Goal: Task Accomplishment & Management: Manage account settings

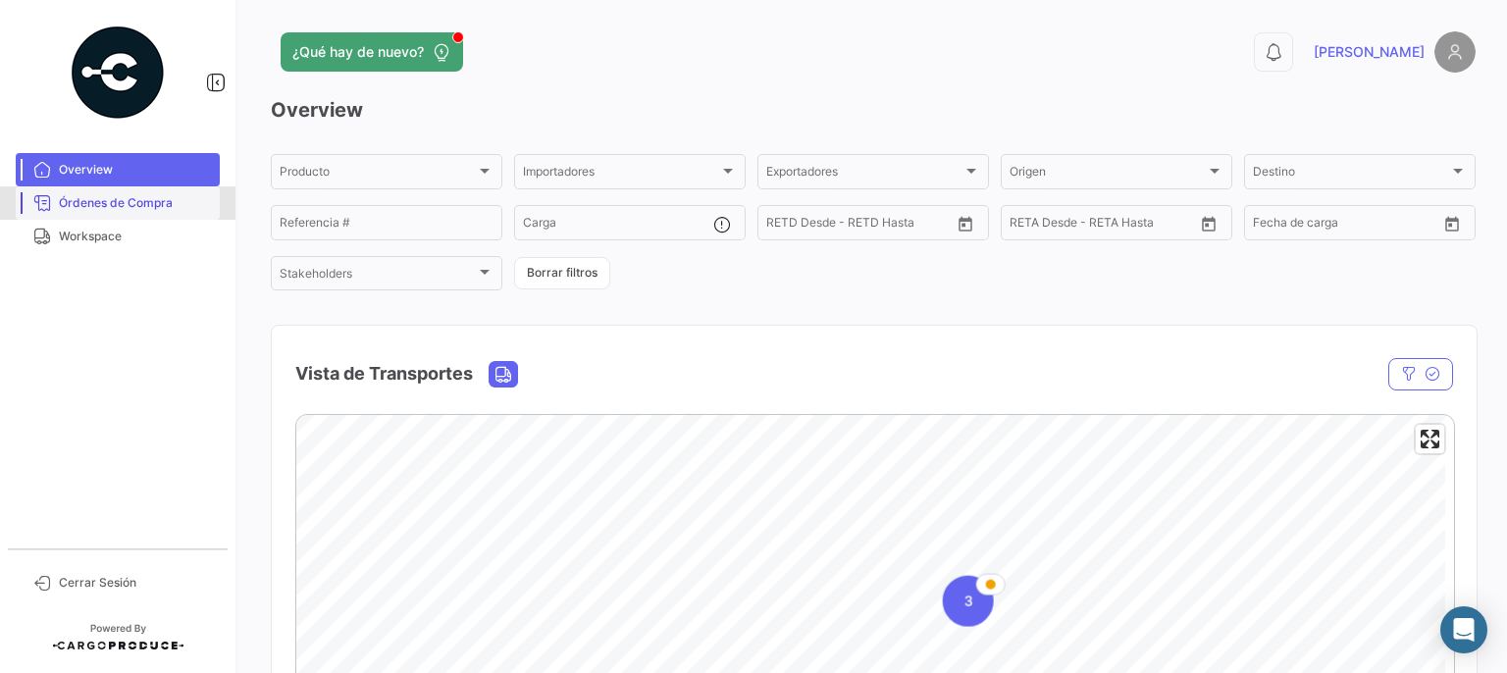
click at [83, 196] on span "Órdenes de Compra" at bounding box center [135, 203] width 153 height 18
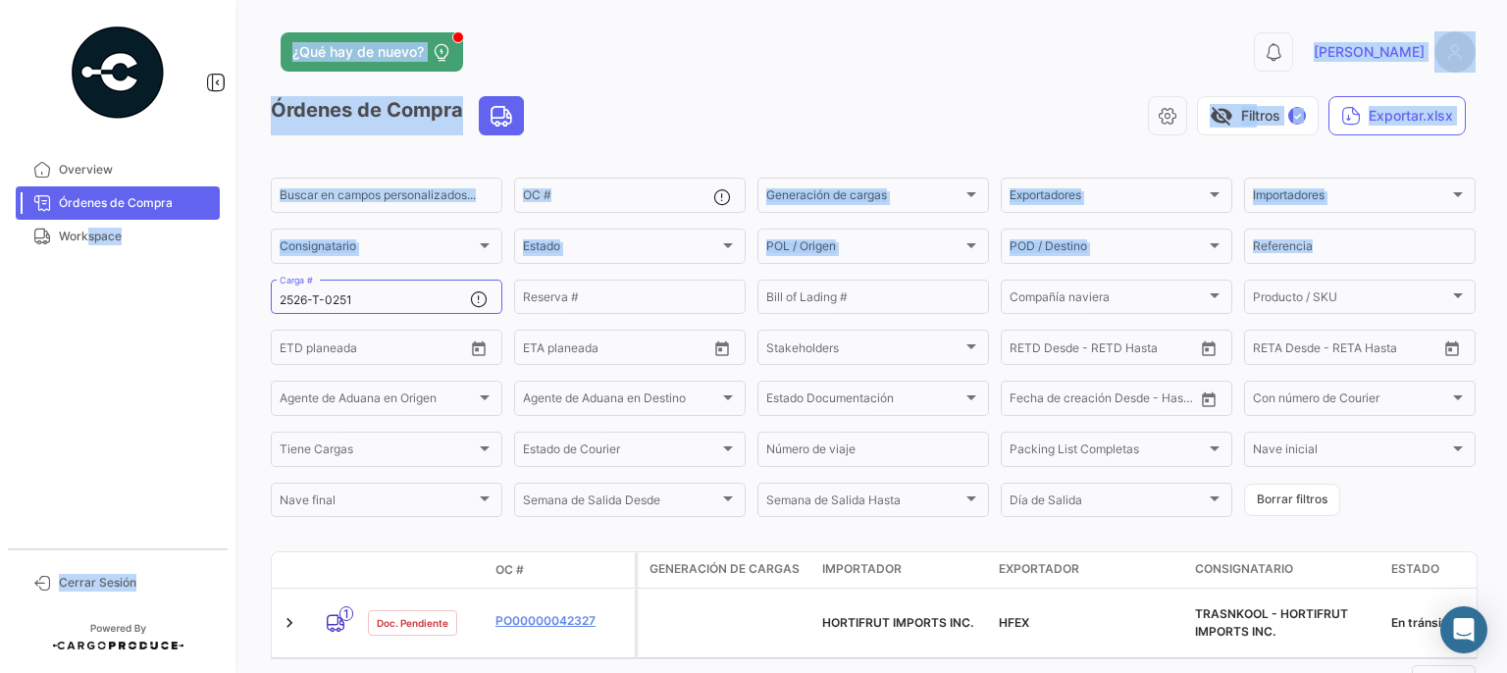
drag, startPoint x: 125, startPoint y: 309, endPoint x: 79, endPoint y: 310, distance: 45.1
click at [79, 310] on mat-sidenav-container "Overview Órdenes de Compra Workspace Cerrar Sesión ¿Qué hay de nuevo? 0 [PERSON…" at bounding box center [753, 336] width 1507 height 673
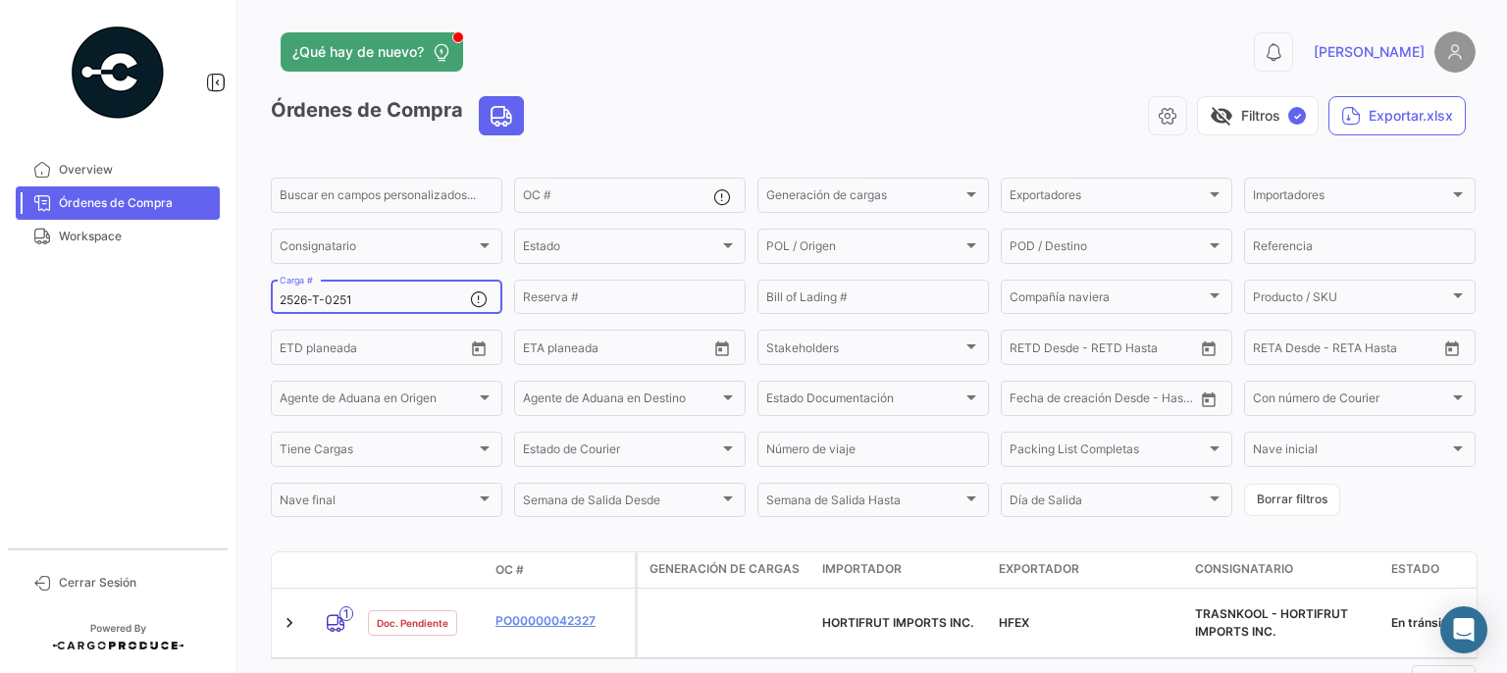
click at [380, 301] on input "2526-T-0251" at bounding box center [375, 300] width 190 height 14
drag, startPoint x: 380, startPoint y: 301, endPoint x: 150, endPoint y: 291, distance: 229.7
click at [150, 291] on mat-sidenav-container "Overview Órdenes de Compra Workspace Cerrar Sesión ¿Qué hay de nuevo? 0 [PERSON…" at bounding box center [753, 336] width 1507 height 673
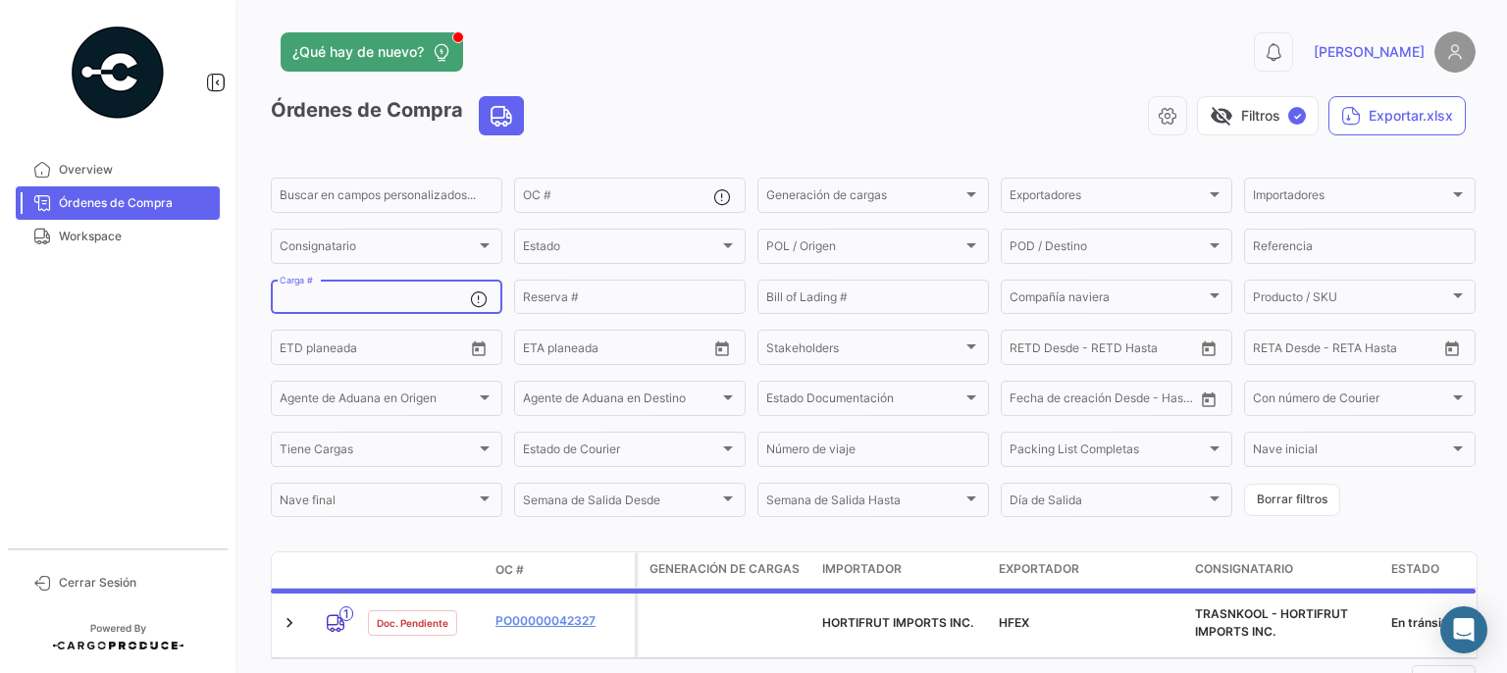
paste input "2526-T-0185"
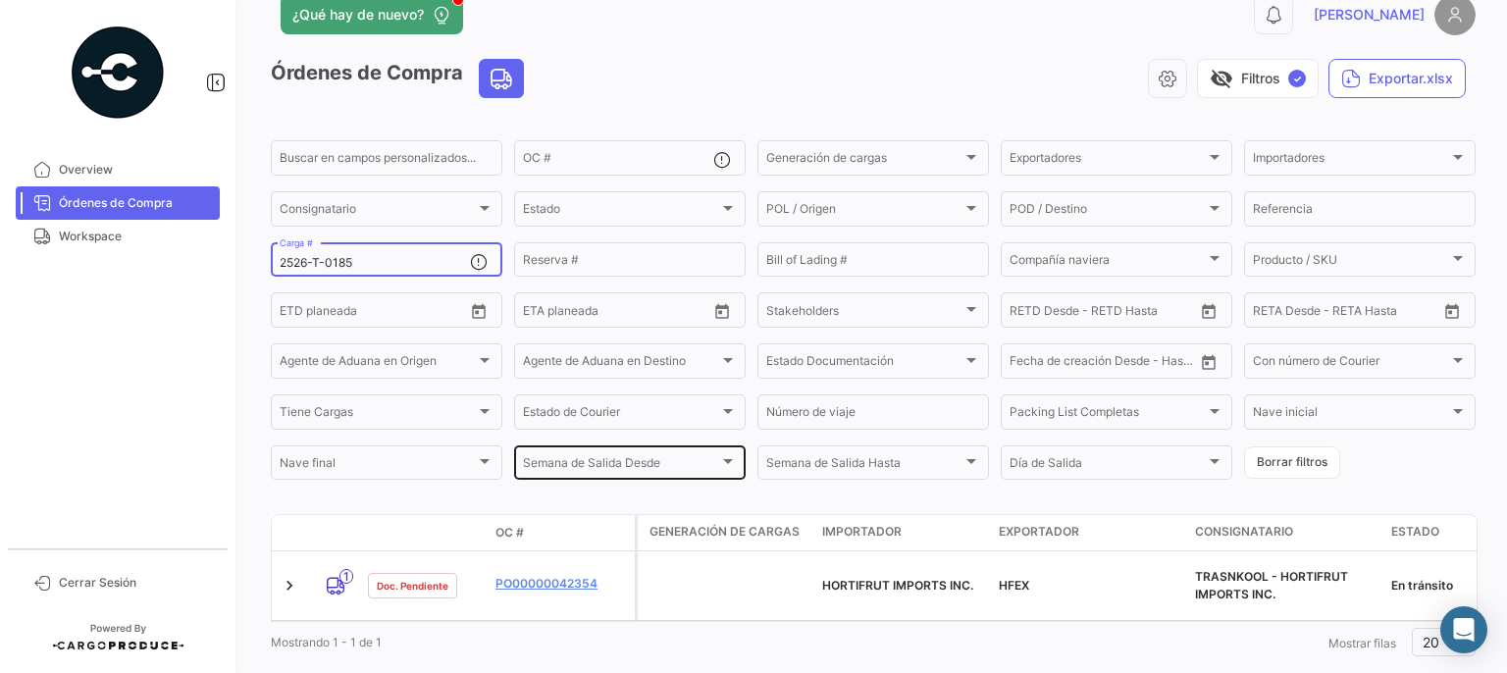
scroll to position [73, 0]
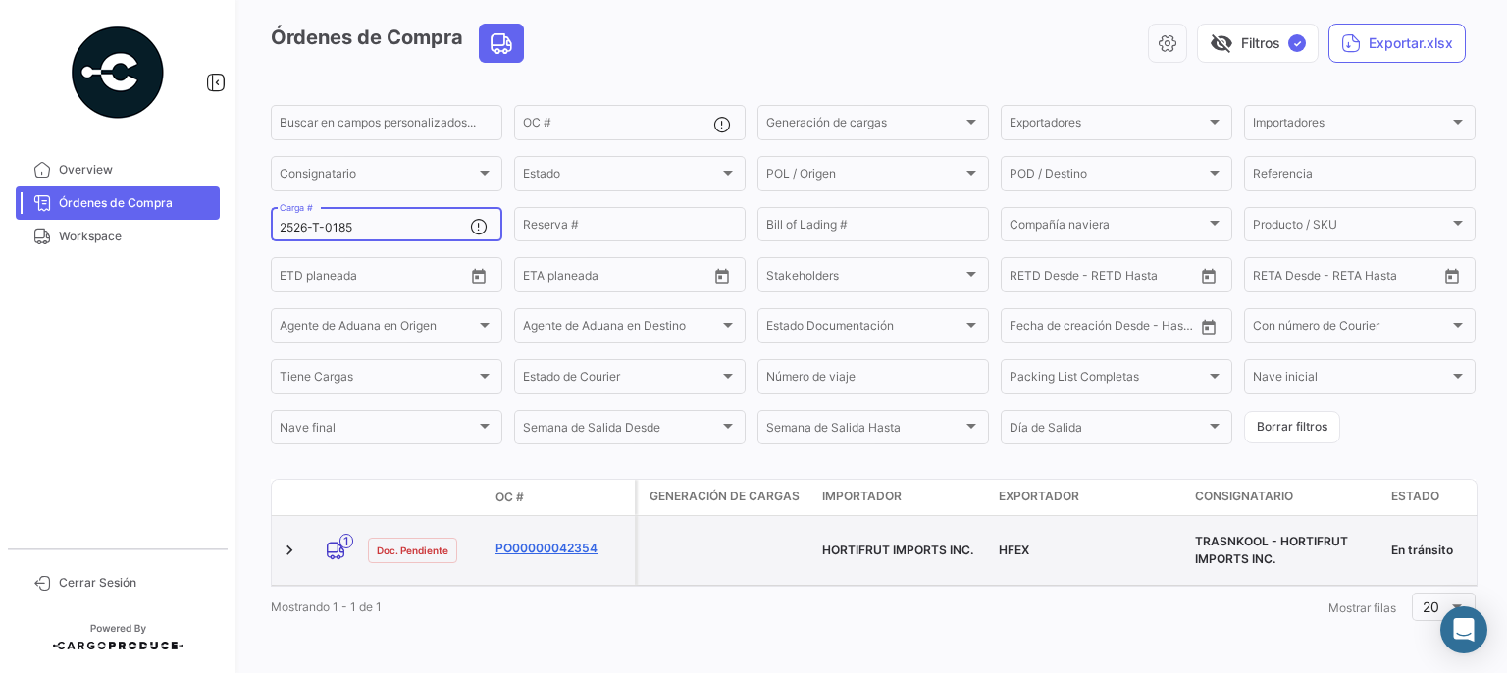
type input "2526-T-0185"
click at [549, 539] on link "PO00000042354" at bounding box center [560, 548] width 131 height 18
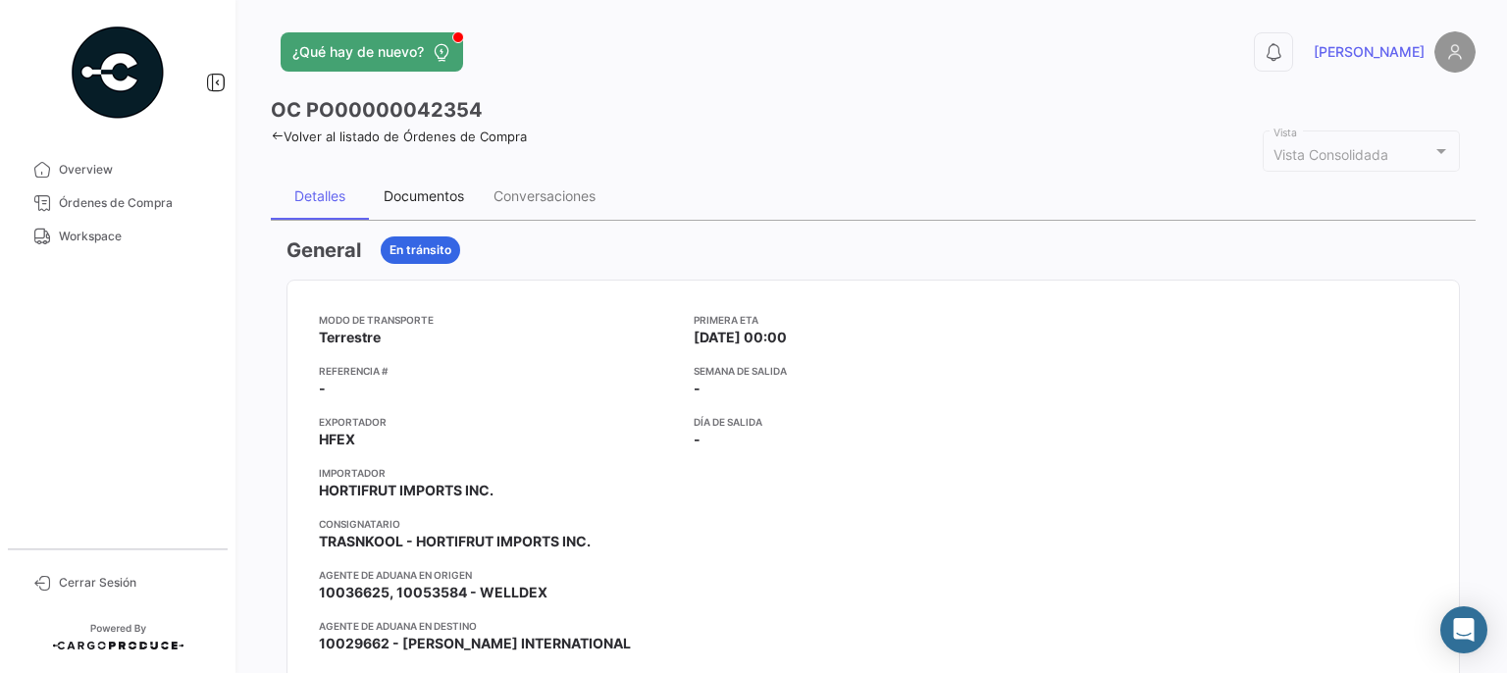
click at [421, 203] on div "Documentos" at bounding box center [424, 196] width 110 height 47
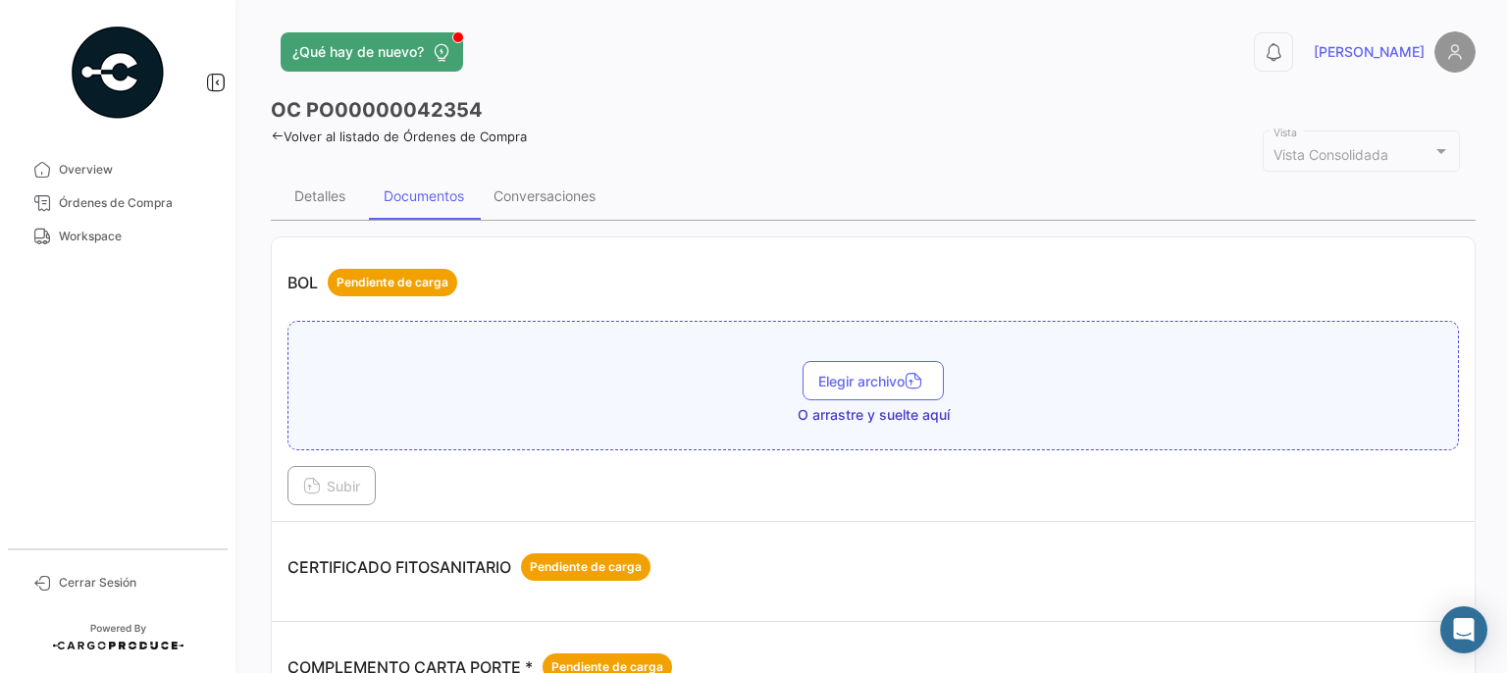
scroll to position [392, 0]
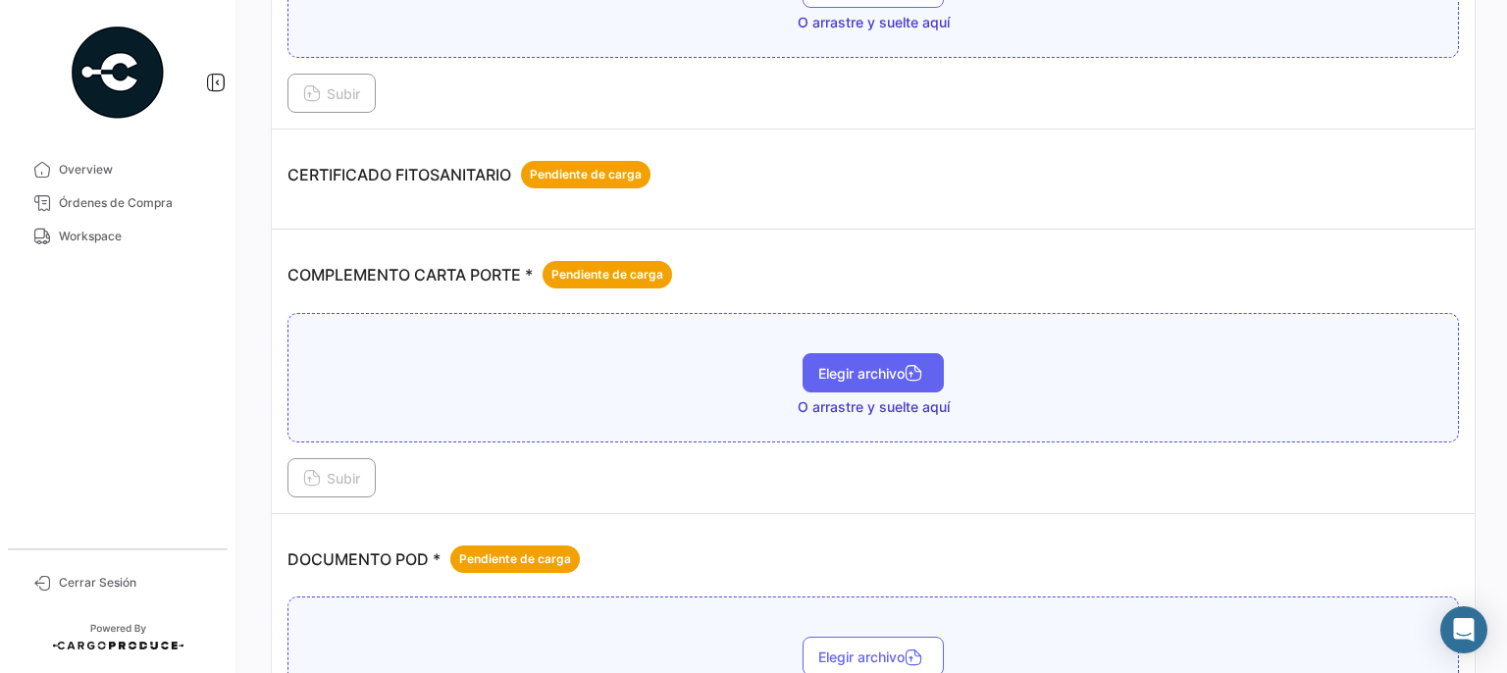
click at [874, 365] on span "Elegir archivo" at bounding box center [873, 373] width 110 height 17
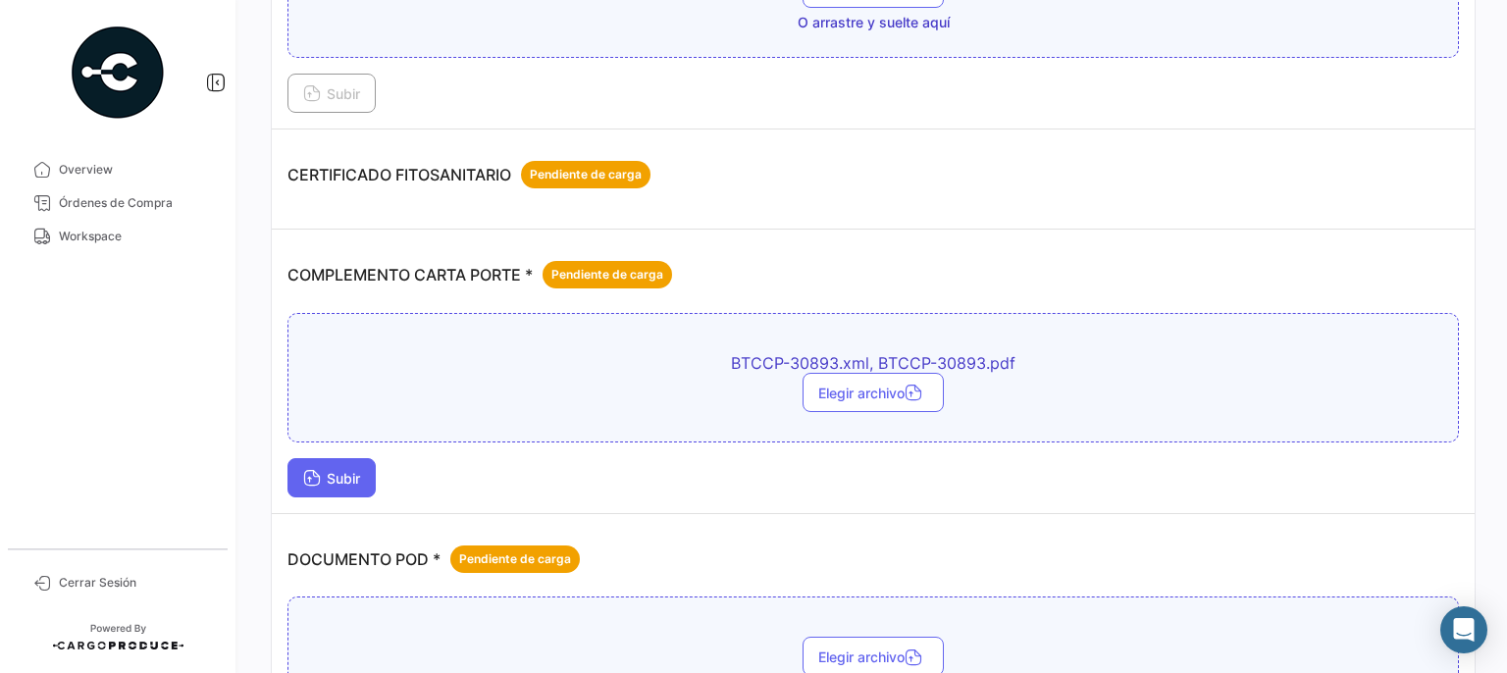
click at [364, 485] on button "Subir" at bounding box center [331, 477] width 88 height 39
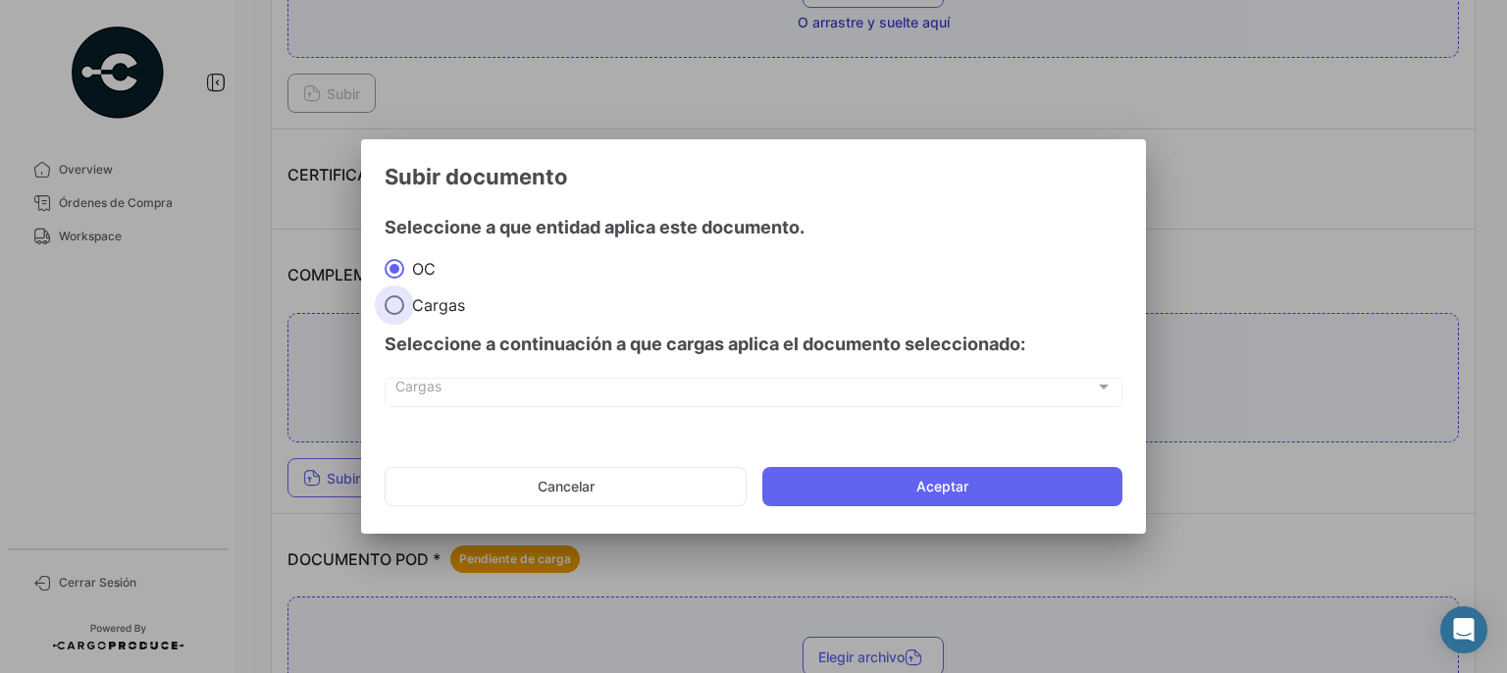
click at [420, 301] on span "Cargas" at bounding box center [434, 305] width 61 height 20
click at [404, 301] on input "Cargas" at bounding box center [394, 305] width 20 height 20
radio input "true"
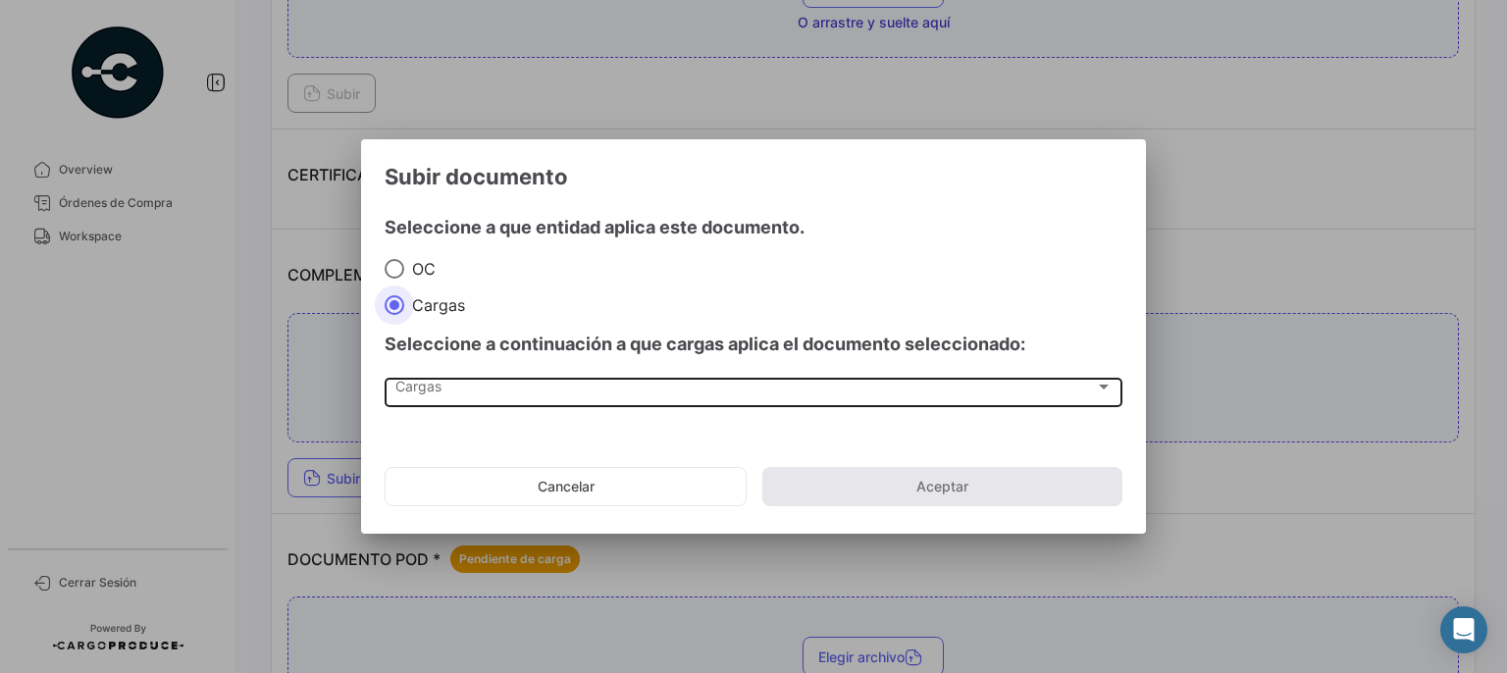
click at [459, 376] on div "Cargas Cargas" at bounding box center [753, 390] width 717 height 33
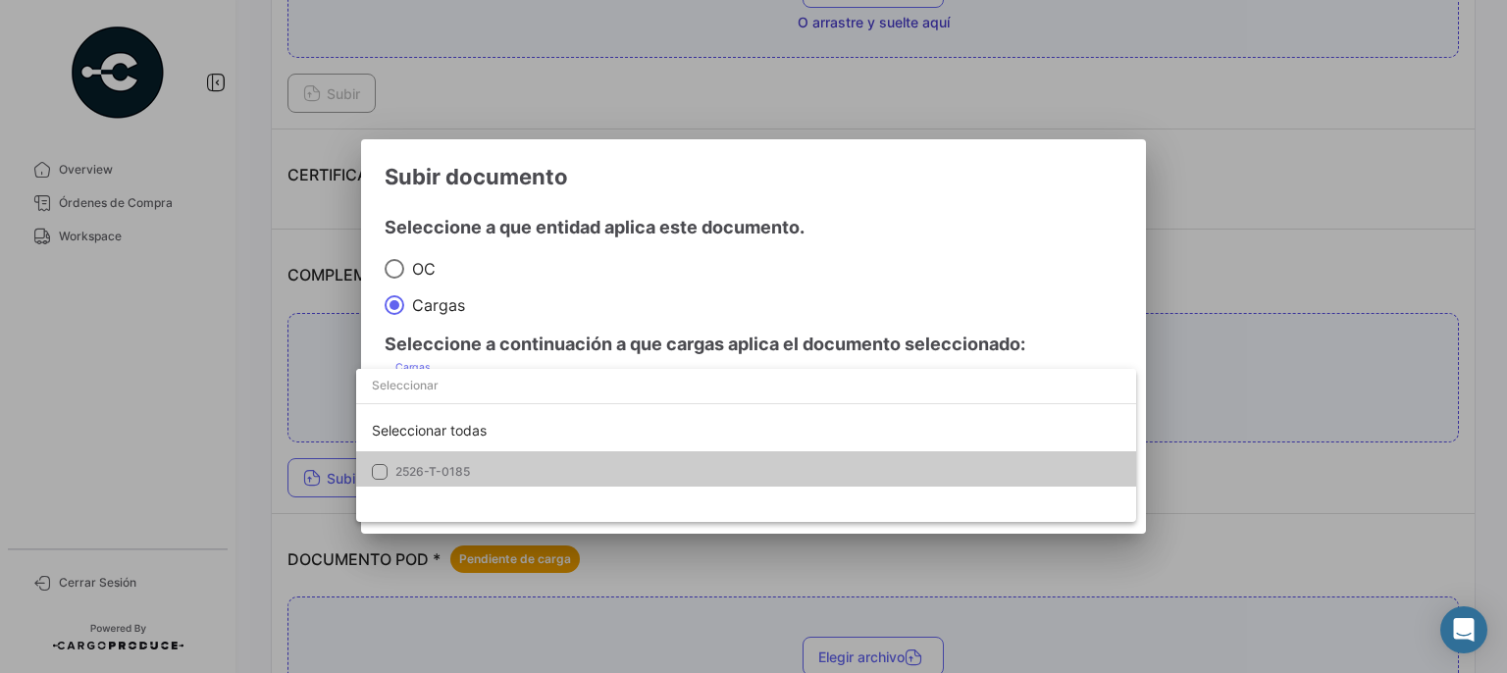
click at [377, 475] on mat-pseudo-checkbox at bounding box center [380, 472] width 16 height 16
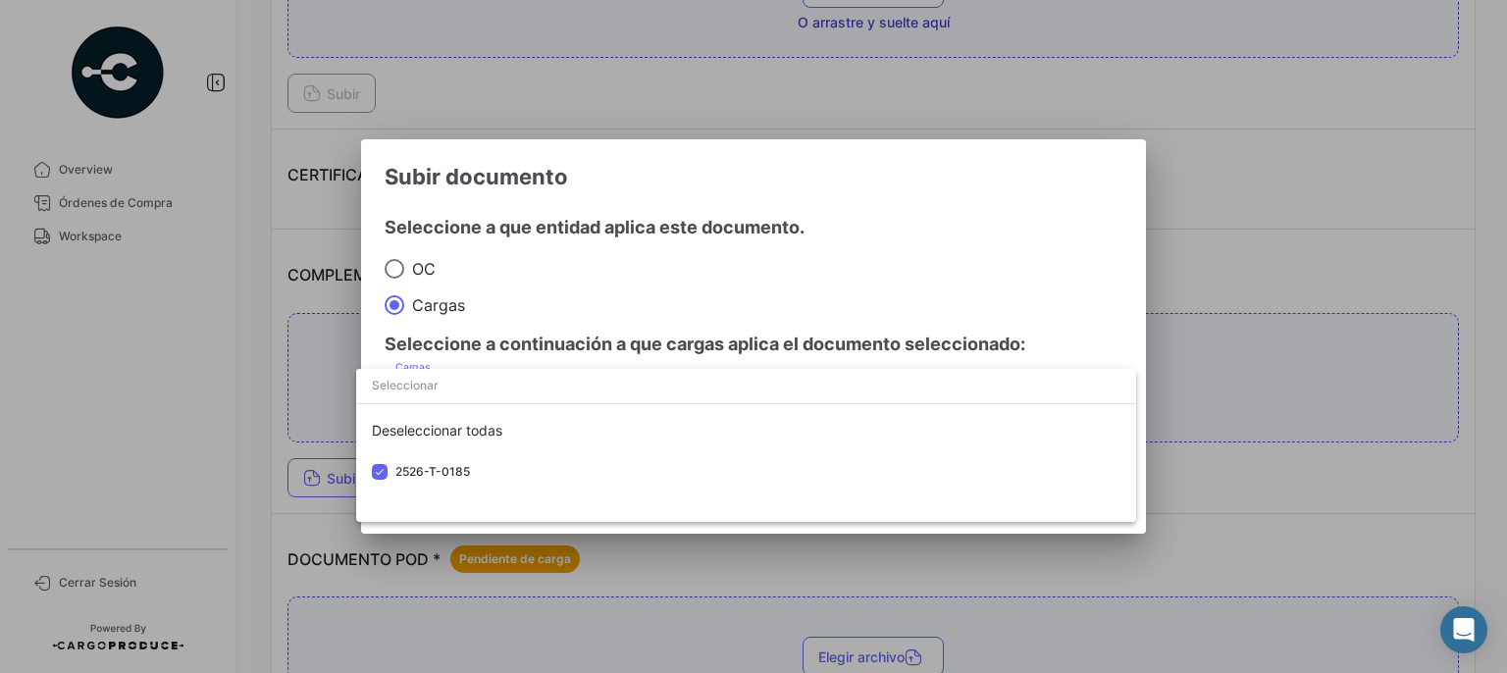
click at [941, 230] on div at bounding box center [753, 336] width 1507 height 673
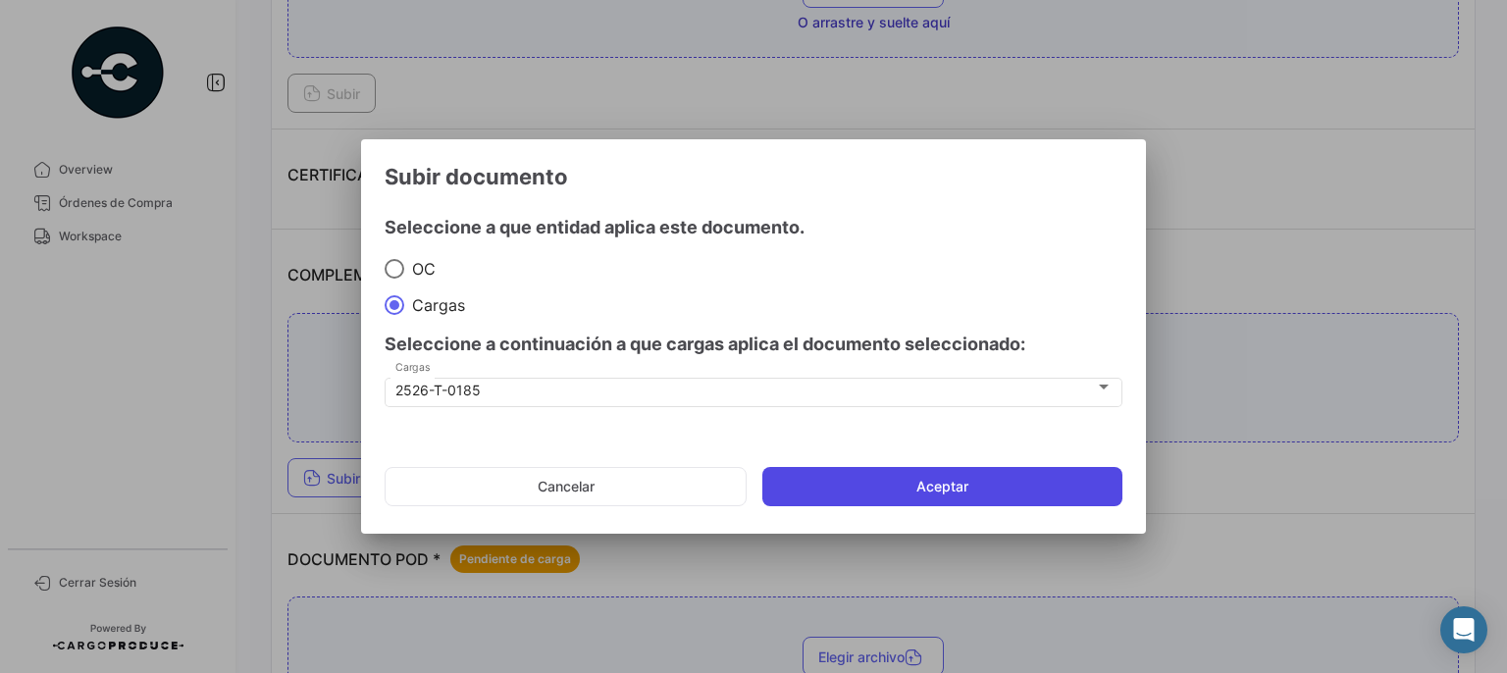
click at [962, 484] on button "Aceptar" at bounding box center [942, 486] width 360 height 39
